Goal: Check status: Check status

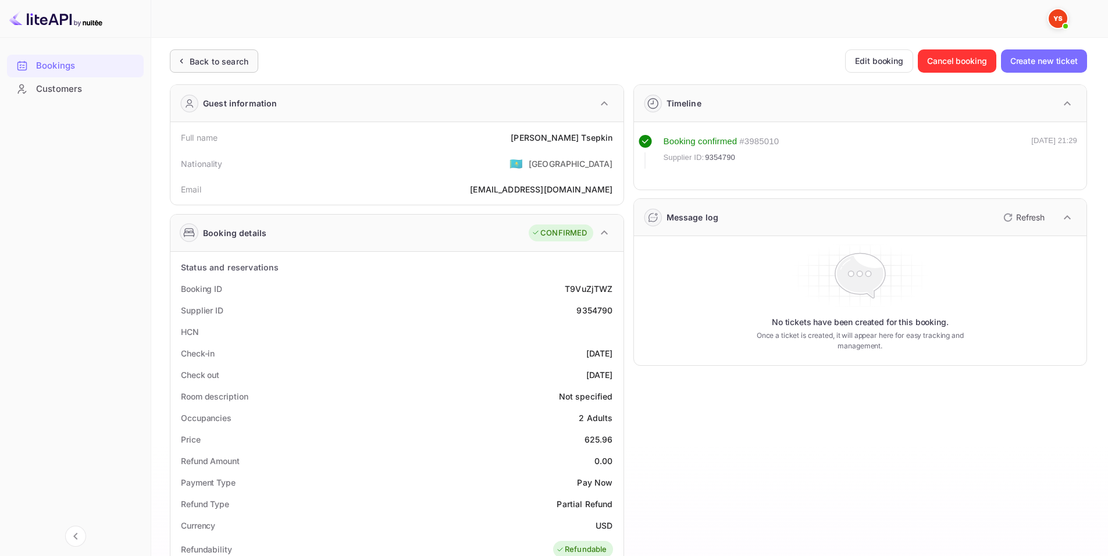
click at [209, 59] on div "Back to search" at bounding box center [219, 61] width 59 height 12
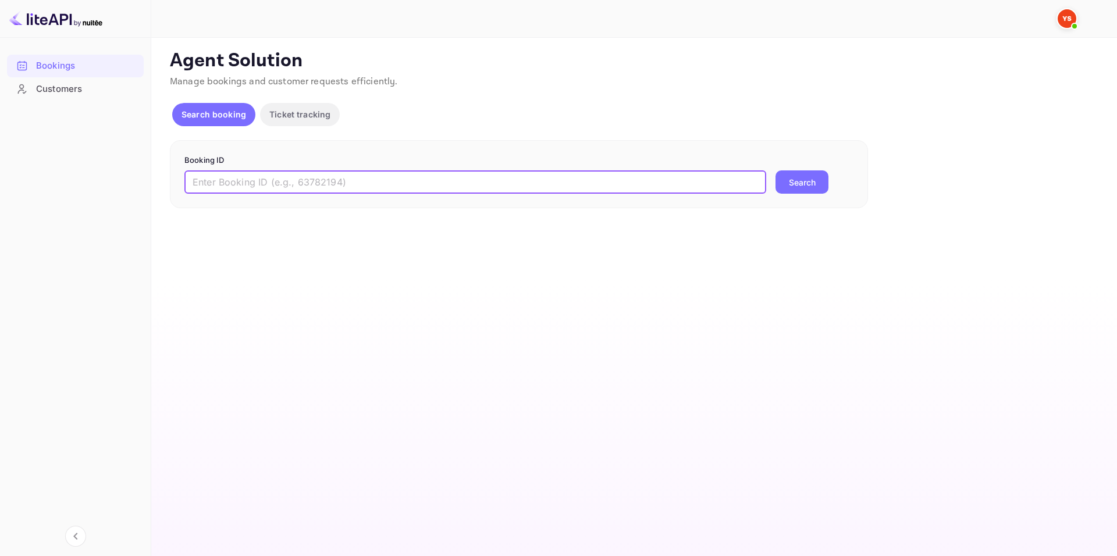
click at [319, 172] on input "text" at bounding box center [475, 181] width 582 height 23
paste input "8670798"
type input "8670798"
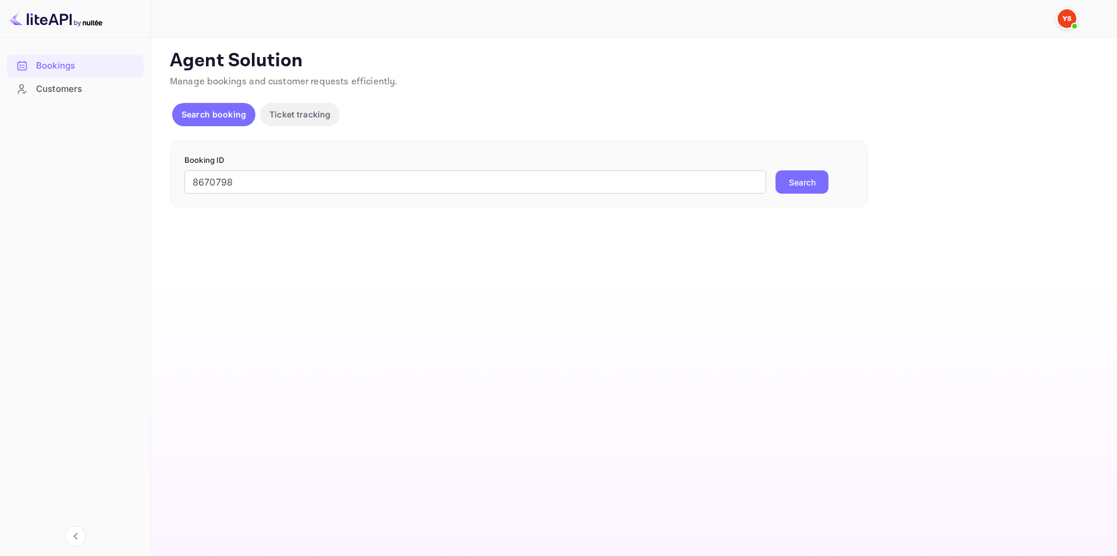
click at [780, 180] on button "Search" at bounding box center [801, 181] width 53 height 23
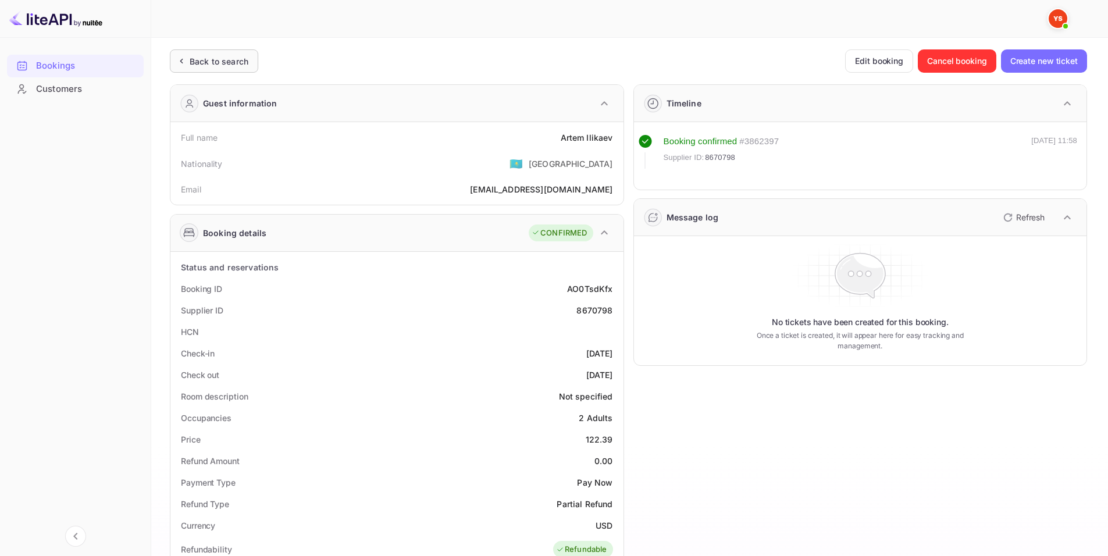
click at [216, 70] on div "Back to search" at bounding box center [214, 60] width 88 height 23
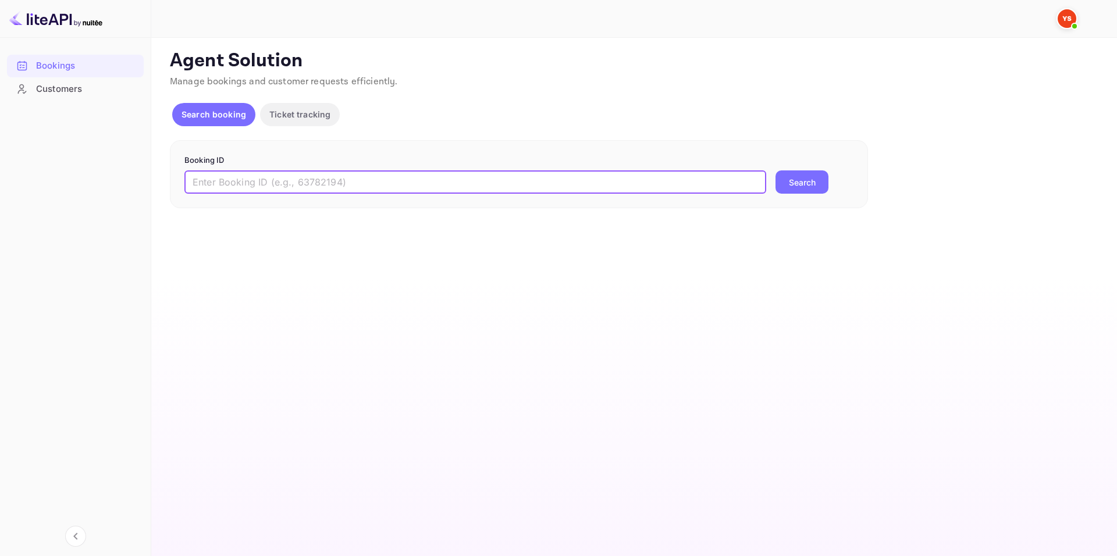
click at [323, 174] on input "text" at bounding box center [475, 181] width 582 height 23
paste input "8670798"
type input "8670798"
click at [810, 187] on button "Search" at bounding box center [801, 181] width 53 height 23
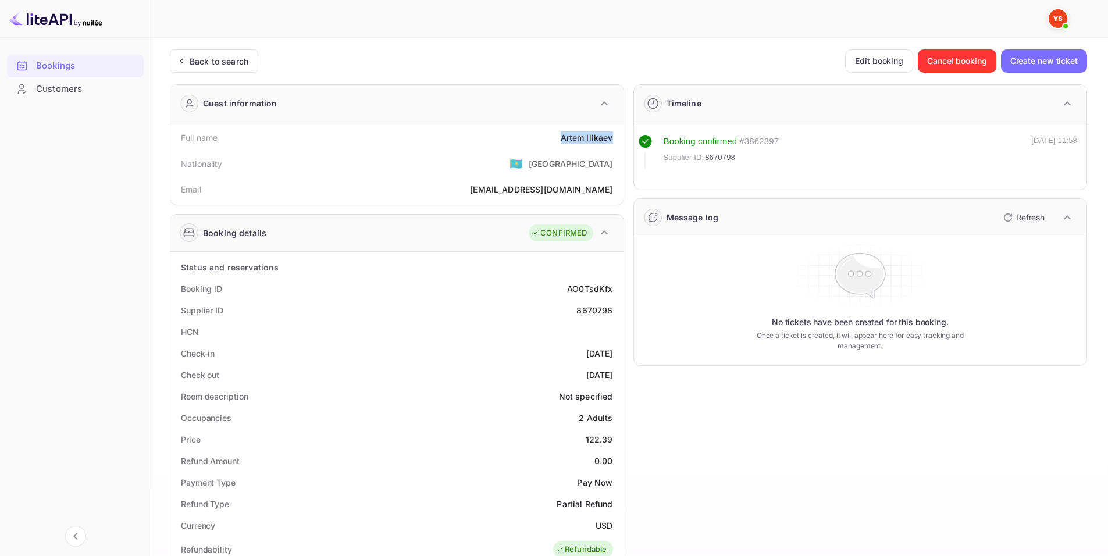
drag, startPoint x: 559, startPoint y: 139, endPoint x: 618, endPoint y: 138, distance: 58.7
click at [618, 138] on div "Full name [PERSON_NAME]" at bounding box center [397, 138] width 444 height 22
copy div "[PERSON_NAME]"
drag, startPoint x: 597, startPoint y: 441, endPoint x: 617, endPoint y: 440, distance: 19.8
click at [617, 440] on div "Price 122.39" at bounding box center [397, 440] width 444 height 22
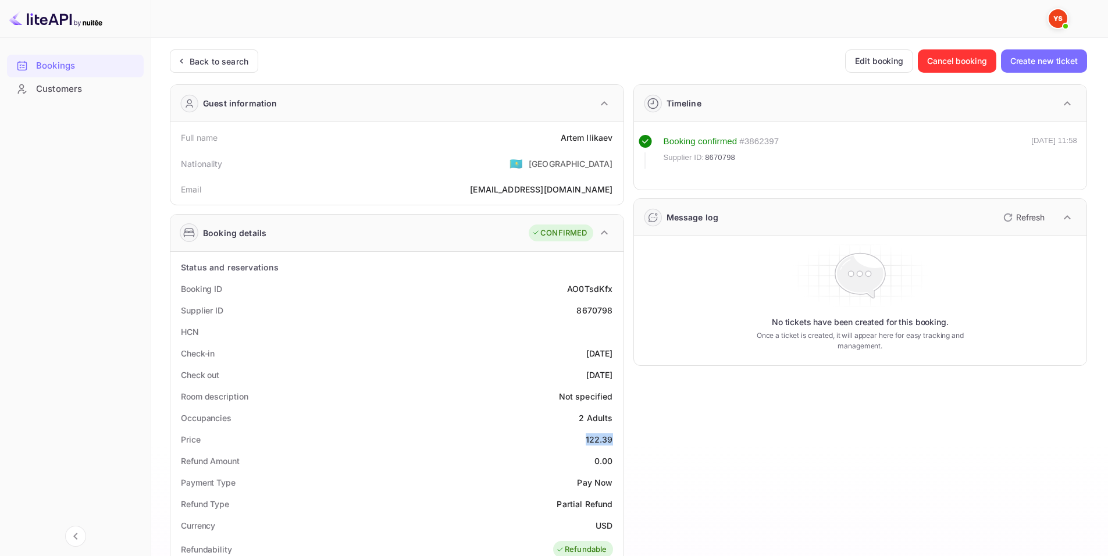
copy div "122.39"
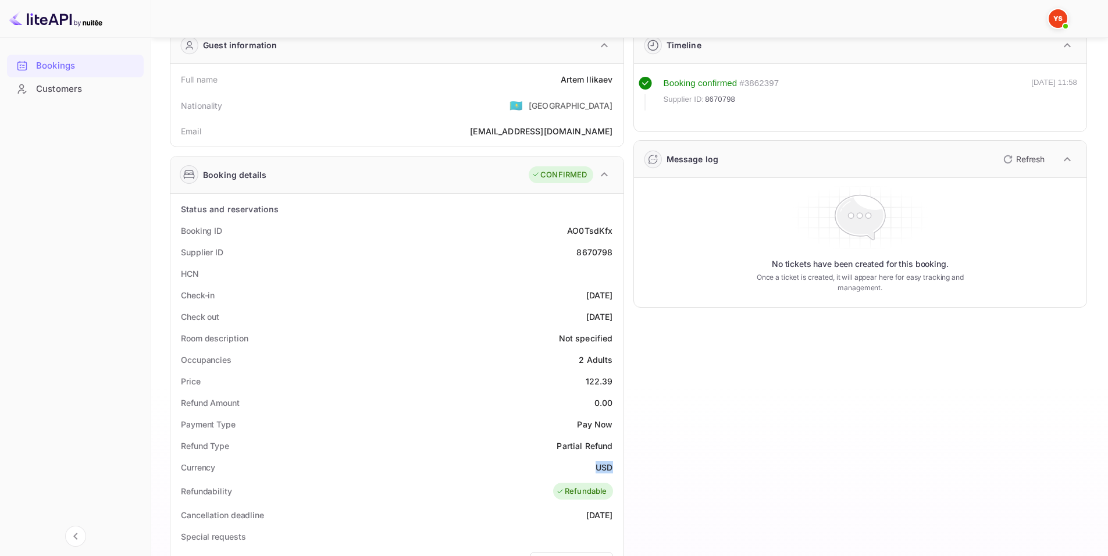
drag, startPoint x: 594, startPoint y: 465, endPoint x: 612, endPoint y: 467, distance: 18.1
click at [612, 467] on div "Currency USD" at bounding box center [397, 468] width 444 height 22
copy div "USD"
